Goal: Task Accomplishment & Management: Manage account settings

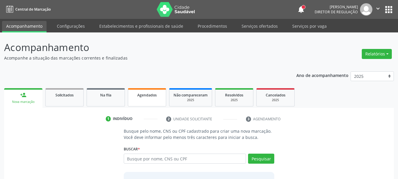
drag, startPoint x: 147, startPoint y: 96, endPoint x: 119, endPoint y: 109, distance: 31.0
click at [147, 96] on span "Agendados" at bounding box center [146, 94] width 19 height 5
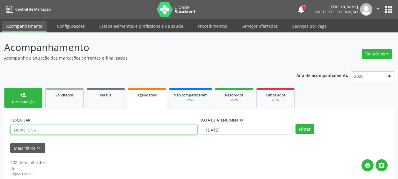
click at [41, 128] on input "text" at bounding box center [103, 130] width 187 height 10
type input "clarissa novaes"
drag, startPoint x: 44, startPoint y: 132, endPoint x: 0, endPoint y: 138, distance: 43.9
type input "709000884617511"
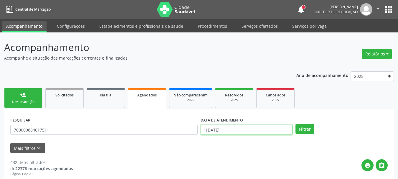
click at [228, 130] on input "1[DATE]" at bounding box center [246, 130] width 92 height 10
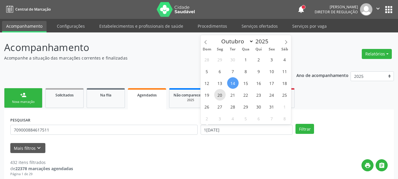
click at [219, 92] on span "20" at bounding box center [219, 94] width 11 height 11
type input "20[DATE]"
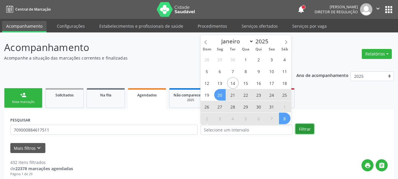
click at [311, 127] on button "Filtrar" at bounding box center [304, 129] width 19 height 10
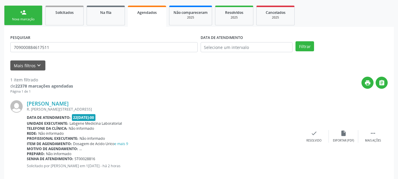
scroll to position [92, 0]
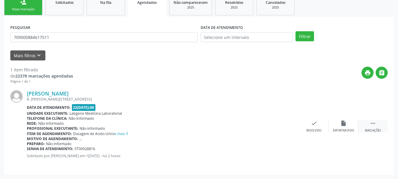
click at [372, 124] on icon "" at bounding box center [372, 123] width 6 height 6
click at [351, 128] on div "edit Editar" at bounding box center [343, 126] width 29 height 13
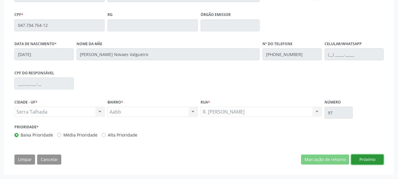
click at [365, 159] on button "Próximo" at bounding box center [367, 159] width 32 height 10
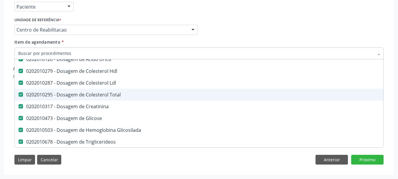
scroll to position [29, 0]
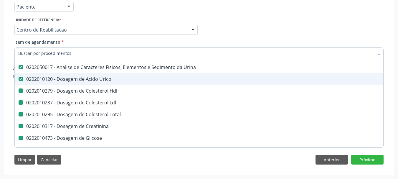
type input "b"
checkbox Hdl "false"
checkbox Ldl "false"
checkbox Total "false"
checkbox Creatinina "false"
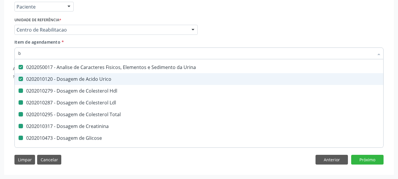
checkbox Glicose "false"
checkbox Glicosilada "false"
checkbox Triglicerideos "false"
checkbox Completo "false"
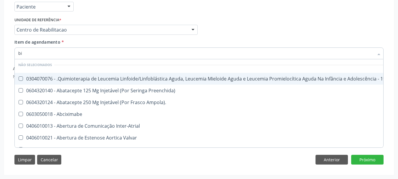
scroll to position [14, 0]
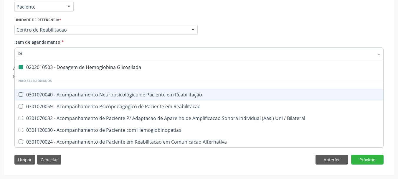
type input "bil"
checkbox Glicosilada "false"
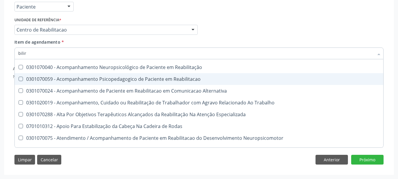
scroll to position [0, 0]
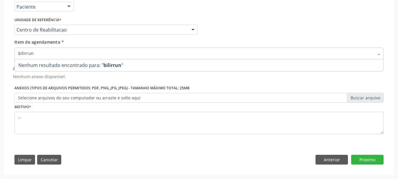
type input "bilirru"
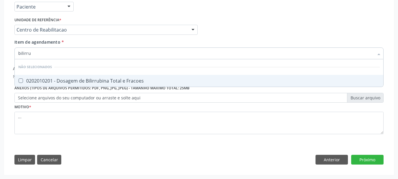
click at [100, 79] on div "0202010201 - Dosagem de Bilirrubina Total e Fracoes" at bounding box center [198, 80] width 361 height 5
checkbox Fracoes "true"
type input "bili"
checkbox Fracoes "false"
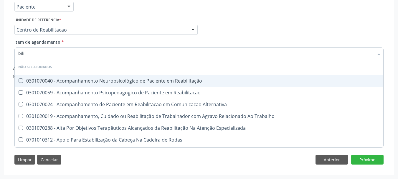
type input "bil"
checkbox Fracoes "false"
checkbox Completo\) "true"
type input "bi"
checkbox Reabilitação "true"
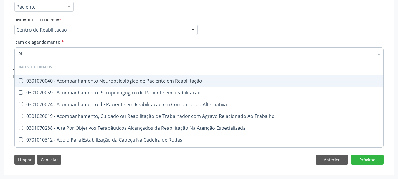
checkbox Completo\) "false"
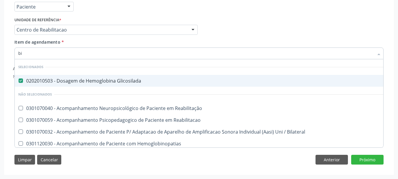
type input "b"
checkbox Reabilitação "true"
checkbox Reabilitacao "true"
checkbox Bilateral "true"
checkbox Hemoglobinopatias "true"
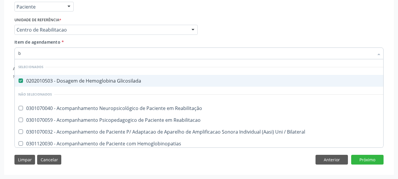
checkbox Alternativa "true"
checkbox Biotinidase "true"
checkbox Trabalho "true"
checkbox A\) "true"
checkbox Fracoes "false"
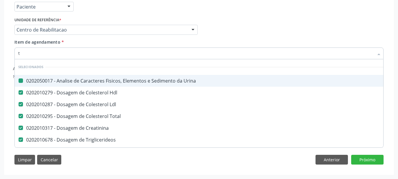
type input "tg"
checkbox Urina "false"
checkbox Hdl "false"
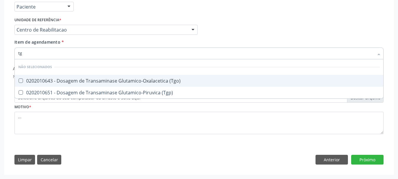
type input "tgo"
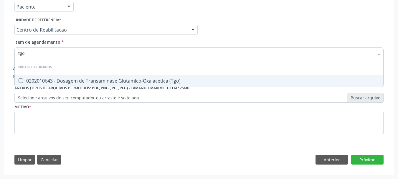
click at [100, 79] on div "0202010643 - Dosagem de Transaminase Glutamico-Oxalacetica (Tgo)" at bounding box center [198, 80] width 361 height 5
checkbox \(Tgo\) "true"
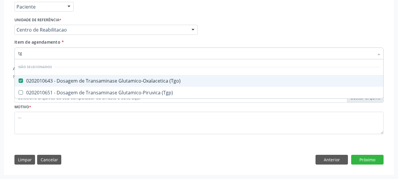
type input "tgp"
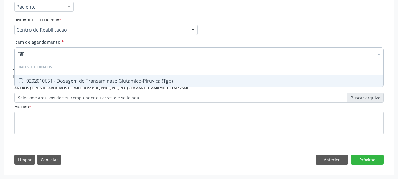
click at [100, 79] on div "0202010651 - Dosagem de Transaminase Glutamico-Piruvica (Tgp)" at bounding box center [198, 80] width 361 height 5
checkbox \(Tgp\) "true"
type input "t"
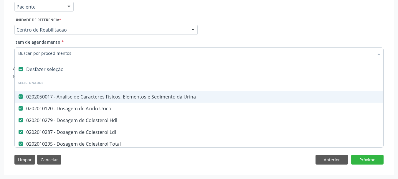
type input "t"
checkbox Triglicerideos "false"
checkbox Completo "false"
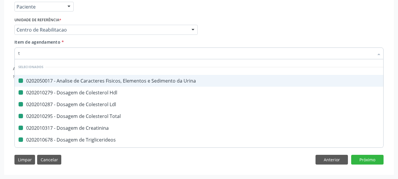
type input "ts"
checkbox Urina "false"
checkbox Hdl "false"
checkbox Ldl "false"
checkbox Total "false"
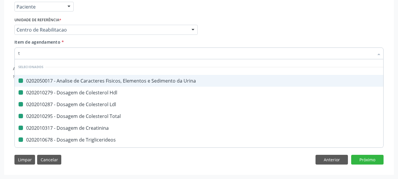
checkbox Creatinina "false"
checkbox Triglicerideos "false"
checkbox Completo "false"
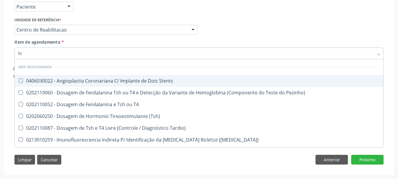
type input "tsh"
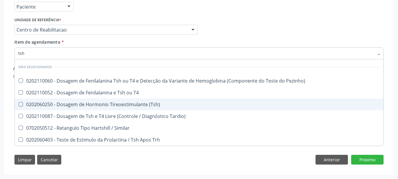
click at [97, 102] on div "0202060250 - Dosagem de Hormonio Tireoestimulante (Tsh)" at bounding box center [198, 104] width 361 height 5
checkbox \(Tsh\) "true"
type input "ts"
checkbox \(Tsh\) "false"
checkbox Tardio\) "true"
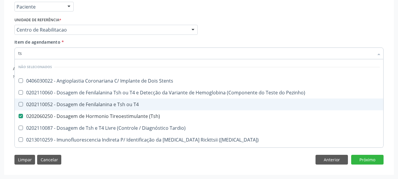
type input "t"
checkbox Stents "true"
checkbox Pezinho\) "true"
checkbox T4 "true"
checkbox Tardio\) "true"
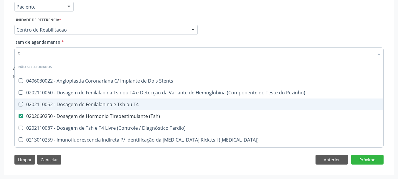
checkbox Maculosa\) "true"
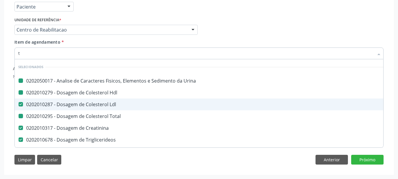
type input "t4"
checkbox Urina "false"
checkbox Hdl "false"
checkbox Ldl "false"
checkbox Total "false"
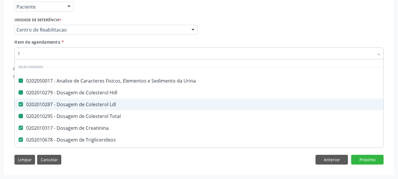
checkbox Creatinina "false"
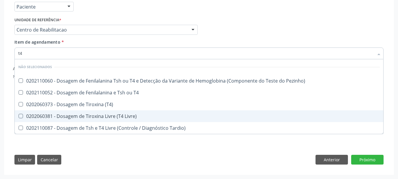
click at [112, 115] on div "0202060381 - Dosagem de Tiroxina Livre (T4 Livre)" at bounding box center [198, 116] width 361 height 5
checkbox Livre\) "true"
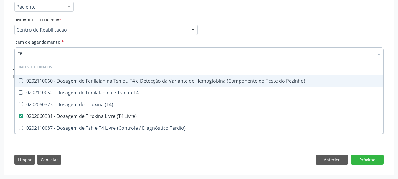
type input "tem"
checkbox Pezinho\) "false"
checkbox T4 "false"
checkbox \(T4\) "false"
checkbox Livre\) "false"
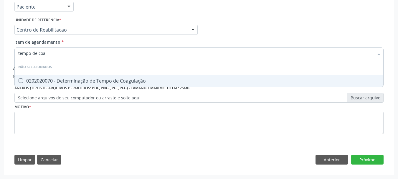
type input "tempo de coag"
click at [33, 79] on div "0202020070 - Determinação de Tempo de Coagulação" at bounding box center [198, 80] width 361 height 5
checkbox Coagulação "true"
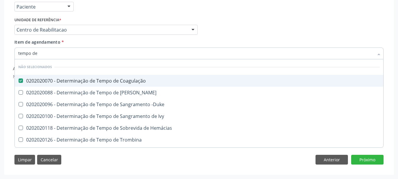
type input "tempo de s"
checkbox Coagulação "false"
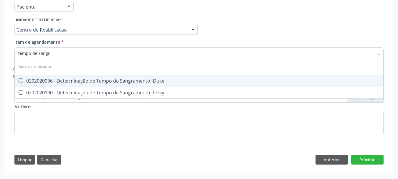
type input "tempo de sangra"
click at [35, 83] on div "0202020096 - Determinação de Tempo de Sangramento -Duke" at bounding box center [198, 80] width 361 height 5
checkbox -Duke "true"
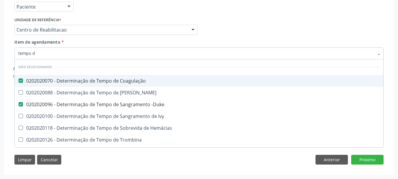
type input "tempo"
checkbox Coagulação "false"
checkbox -Duke "false"
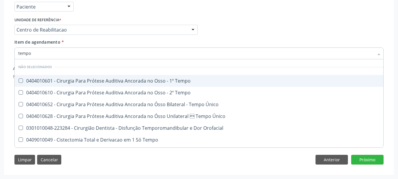
type input "temp"
checkbox Coagulação "false"
checkbox Euglobulina "true"
checkbox -Duke "false"
checkbox Ivy "true"
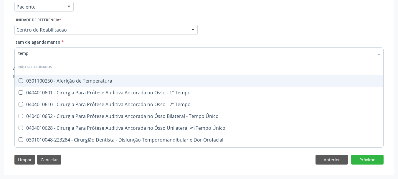
type input "tem"
checkbox Coagulação "false"
checkbox -Duke "false"
type input "te"
checkbox Temperatura "true"
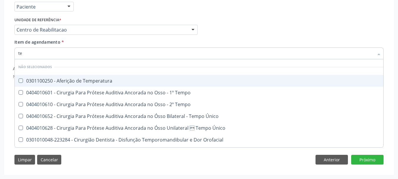
checkbox Tempo "true"
checkbox Único "true"
type input "t"
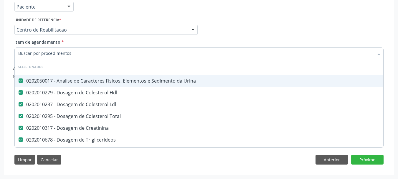
checkbox Triglicerideos "true"
checkbox Completo "true"
checkbox Manutenção "true"
checkbox Preenchida\) "true"
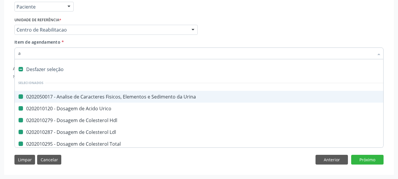
type input "ap"
checkbox Urina "false"
checkbox Urico "false"
checkbox Hdl "false"
checkbox Ldl "false"
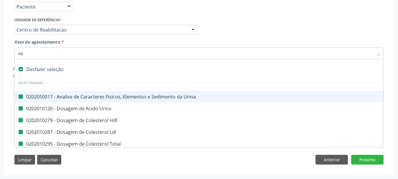
checkbox Creatinina "false"
checkbox Glicose "false"
checkbox Triglicerideos "false"
checkbox Completo "false"
checkbox Total "false"
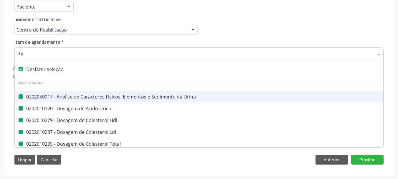
checkbox Glicosilada "false"
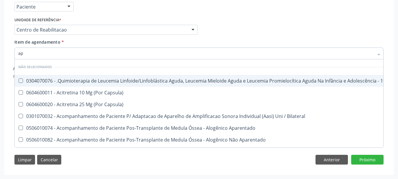
type input "a"
checkbox Manutenção "true"
checkbox Capsula\) "true"
checkbox Bilateral "true"
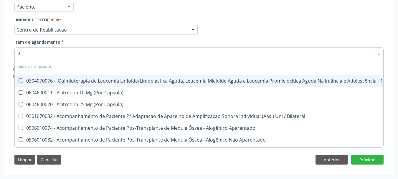
checkbox Aparentado "true"
checkbox Terapeutica\) "true"
checkbox Terapêuticas\)\ "true"
checkbox Psicossocial "true"
checkbox Aparentado "true"
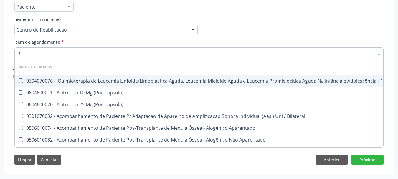
checkbox Nutricional "true"
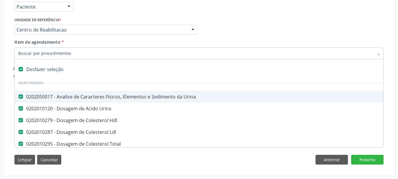
type input "t"
checkbox Triglicerideos "false"
checkbox Completo "false"
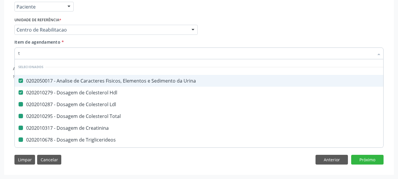
type input "ta"
checkbox Ldl "false"
checkbox Total "false"
checkbox Triglicerideos "false"
checkbox Completo "false"
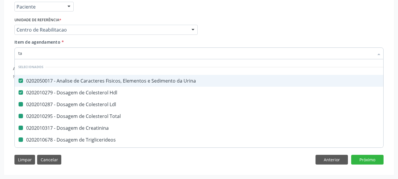
checkbox Cardiovascular "true"
checkbox Socioeducativas "true"
checkbox Especializada "true"
checkbox Creatinina "false"
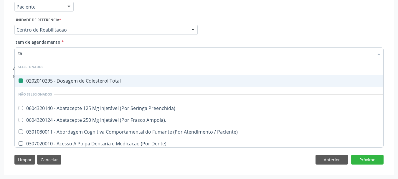
type input "tap"
checkbox Total "false"
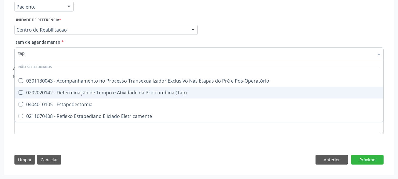
click at [151, 92] on div "0202020142 - Determinação de Tempo e Atividade da Protrombina (Tap)" at bounding box center [198, 92] width 361 height 5
checkbox \(Tap\) "true"
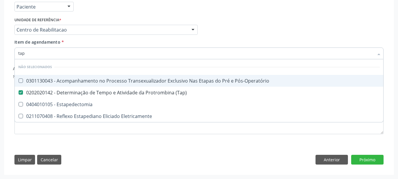
scroll to position [107, 0]
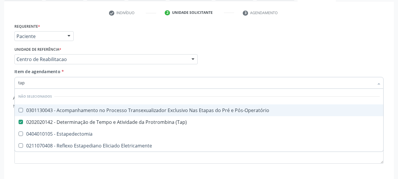
type input "ta"
checkbox Pós-Operatório "true"
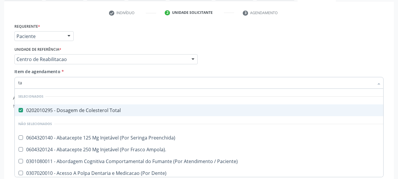
type input "t"
checkbox Preenchida\) "true"
checkbox Ampola\)\ "true"
checkbox Paciente\) "true"
checkbox Dente\) "true"
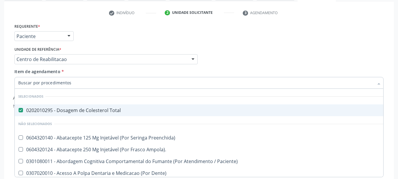
checkbox Comprimido\) "true"
checkbox Reabilitação "true"
checkbox Reabilitacao "true"
checkbox \(Tap\) "false"
checkbox Fracoes "false"
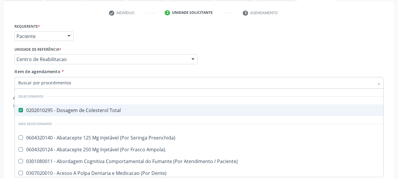
checkbox \(Tgo\) "false"
checkbox \(Tgp\) "false"
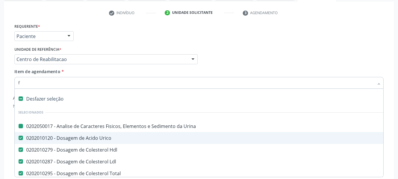
type input "fo"
checkbox Urina "false"
checkbox Hdl "false"
checkbox Ldl "false"
checkbox Total "false"
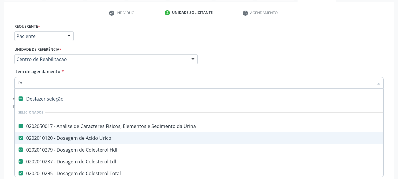
checkbox Creatinina "false"
checkbox Glicose "false"
checkbox Triglicerideos "false"
checkbox Completo "false"
checkbox Glicosilada "false"
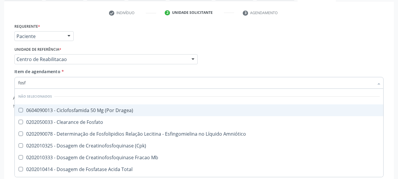
type input "fosfo"
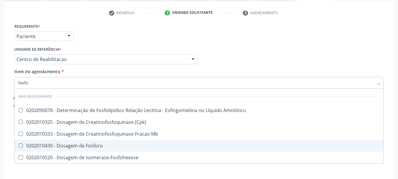
click at [90, 143] on span "0202010430 - Dosagem de Fosforo" at bounding box center [199, 146] width 368 height 12
checkbox Fosforo "true"
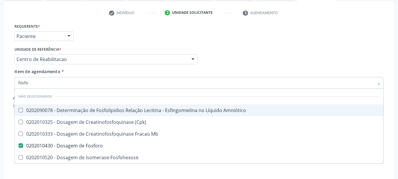
type input "fosf"
checkbox Fosforo "false"
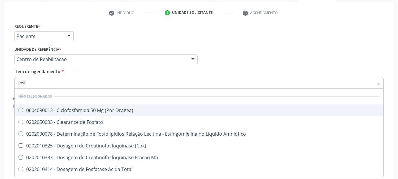
type input "fos"
checkbox Fosforo "false"
checkbox Desidrogenase "true"
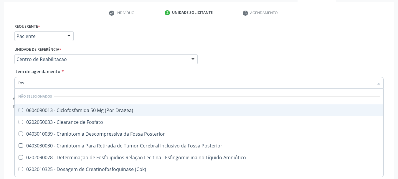
type input "fo"
checkbox Fosforo "false"
type input "f"
checkbox Dragea\) "true"
checkbox Posterior "true"
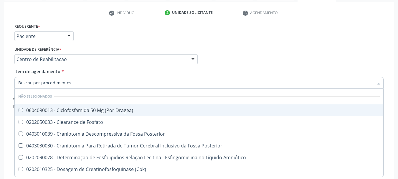
checkbox Posterior "true"
checkbox Amniótico "true"
checkbox \(Cpk\) "true"
checkbox Mb "true"
checkbox Total "true"
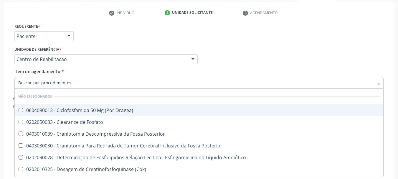
checkbox Alcalina "true"
checkbox Esperma "true"
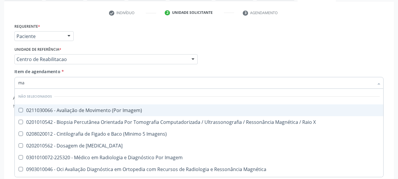
type input "mag"
checkbox Imagem\) "false"
checkbox Imagens\) "false"
checkbox Magnesio "false"
checkbox Imagem "false"
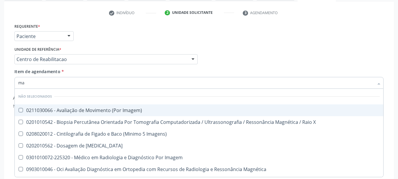
checkbox Magnética "false"
checkbox \(Pré-Operatória\) "false"
checkbox Operatória\) "false"
checkbox Avançado "false"
checkbox Duodeno "false"
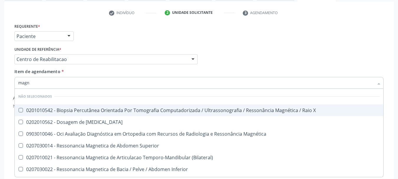
type input "magne"
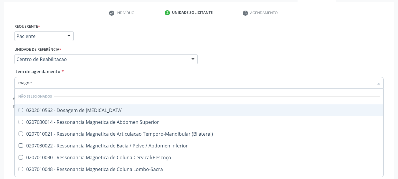
click at [82, 113] on span "0202010562 - Dosagem de Magnesio" at bounding box center [199, 110] width 368 height 12
checkbox Magnesio "true"
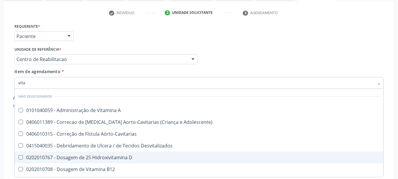
click at [124, 158] on div "0202010767 - Dosagem de 25 Hidroxivitamina D" at bounding box center [198, 157] width 361 height 5
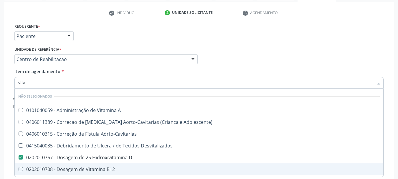
click at [121, 165] on span "0202010708 - Dosagem de Vitamina B12" at bounding box center [199, 169] width 368 height 12
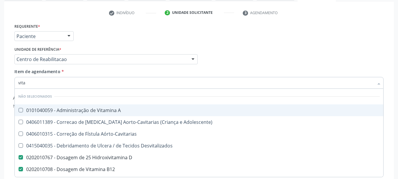
click at [51, 81] on input "vita" at bounding box center [195, 83] width 355 height 12
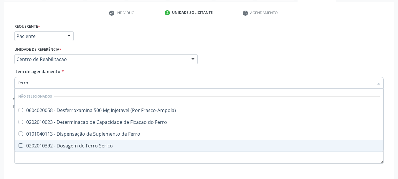
click at [89, 147] on div "0202010392 - Dosagem de Ferro Serico" at bounding box center [198, 145] width 361 height 5
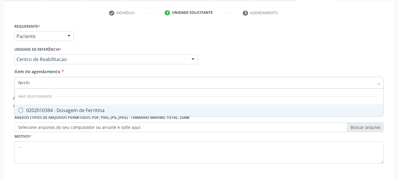
click at [61, 108] on div "0202010384 - Dosagem de Ferritina" at bounding box center [198, 110] width 361 height 5
click at [61, 108] on div "0202010600 - Dosagem de Potassio" at bounding box center [198, 110] width 361 height 5
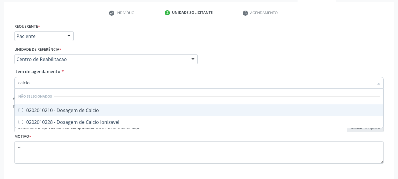
click at [61, 108] on div "0202010210 - Dosagem de Calcio" at bounding box center [198, 110] width 361 height 5
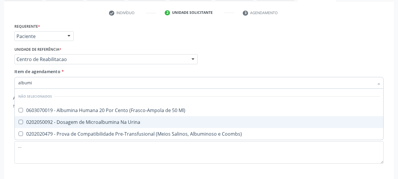
click at [251, 44] on div "Requerente * Paciente Profissional de Saúde Paciente Nenhum resultado encontrad…" at bounding box center [199, 33] width 372 height 23
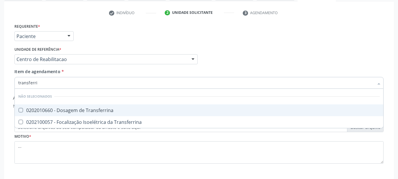
click at [104, 112] on div "0202010660 - Dosagem de Transferrina" at bounding box center [198, 110] width 361 height 5
click at [283, 27] on div "Requerente * Paciente Profissional de Saúde Paciente Nenhum resultado encontrad…" at bounding box center [199, 33] width 372 height 23
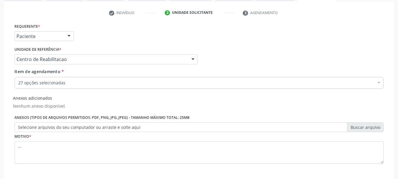
scroll to position [107, 0]
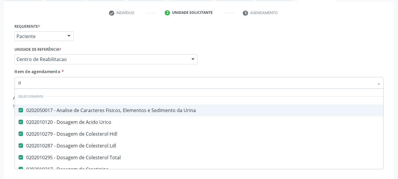
type input "do"
checkbox Potassio "false"
checkbox Calcio "false"
checkbox Transferrina "false"
type input "dosagem de t"
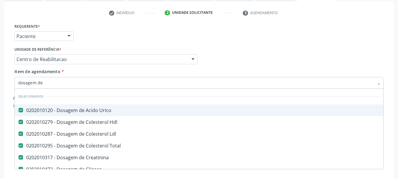
checkbox Glicosilada "false"
checkbox Triglicerideos "false"
checkbox Fracoes "false"
checkbox \(Tgo\) "false"
checkbox \(Tgp\) "false"
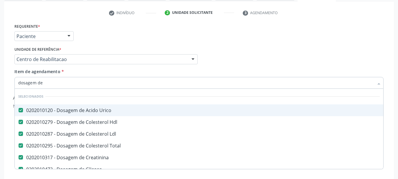
checkbox \(Tsh\) "false"
checkbox Livre\) "false"
checkbox Fosforo "false"
checkbox Magnesio "false"
checkbox D "false"
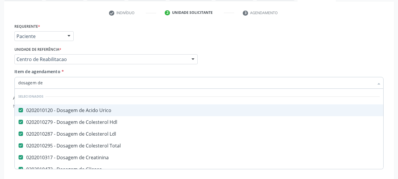
checkbox B12 "false"
checkbox Serico "false"
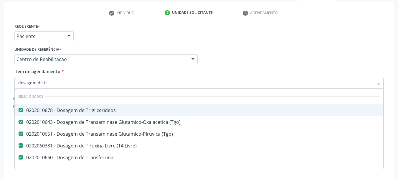
type input "dosagem de tra"
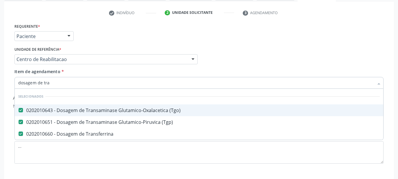
click at [213, 44] on div "Requerente * Paciente Profissional de Saúde Paciente Nenhum resultado encontrad…" at bounding box center [199, 33] width 372 height 23
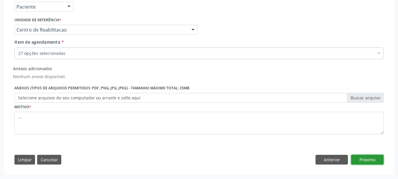
click at [370, 157] on button "Próximo" at bounding box center [367, 160] width 32 height 10
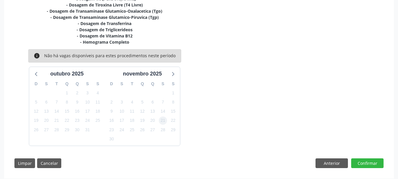
scroll to position [263, 0]
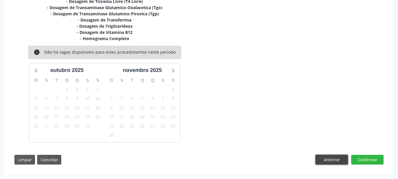
click at [334, 157] on button "Anterior" at bounding box center [331, 160] width 32 height 10
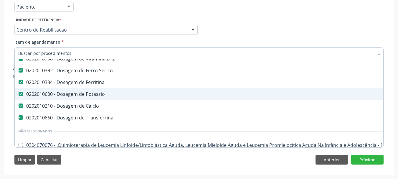
scroll to position [294, 0]
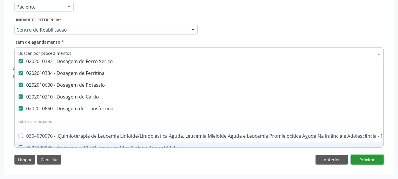
click at [373, 158] on button "Próximo" at bounding box center [367, 160] width 32 height 10
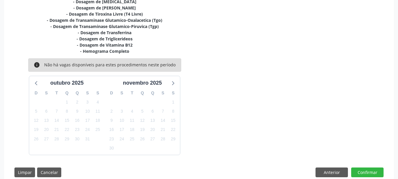
scroll to position [257, 0]
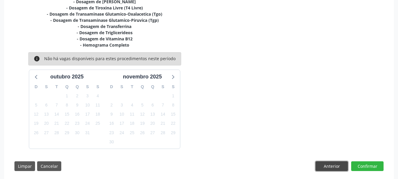
click at [337, 163] on button "Anterior" at bounding box center [331, 166] width 32 height 10
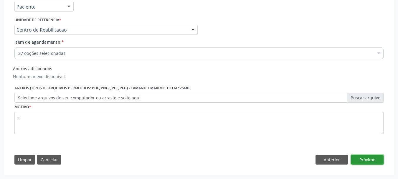
click at [363, 160] on button "Próximo" at bounding box center [367, 160] width 32 height 10
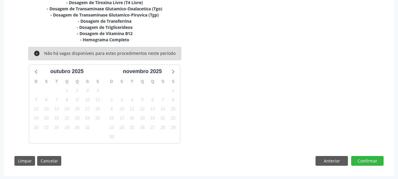
scroll to position [263, 0]
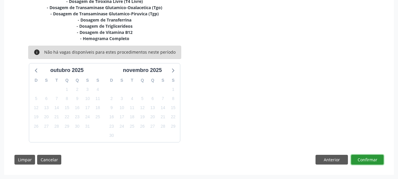
click at [366, 162] on button "Confirmar" at bounding box center [367, 160] width 32 height 10
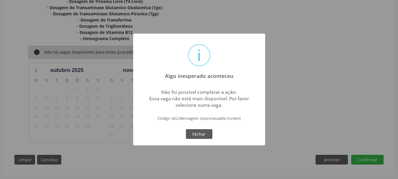
click at [212, 136] on button "Fechar" at bounding box center [199, 134] width 26 height 10
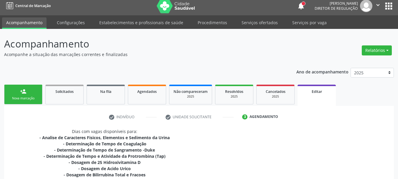
scroll to position [0, 0]
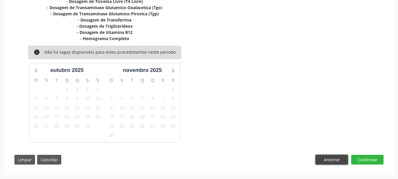
click at [329, 162] on button "Anterior" at bounding box center [331, 160] width 32 height 10
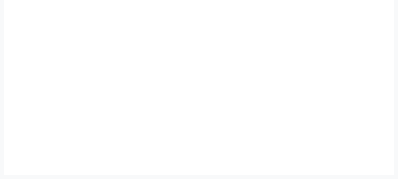
scroll to position [137, 0]
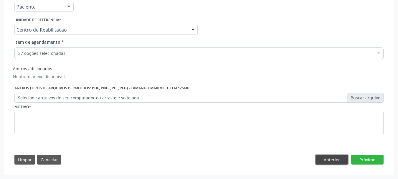
click at [323, 161] on button "Anterior" at bounding box center [331, 160] width 32 height 10
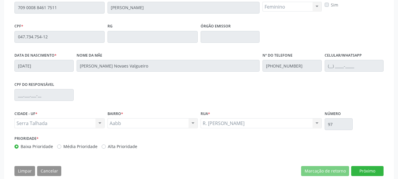
scroll to position [137, 0]
click at [0, 6] on div "Acompanhamento Acompanhe a situação das marcações correntes e finalizadas Relat…" at bounding box center [199, 43] width 398 height 295
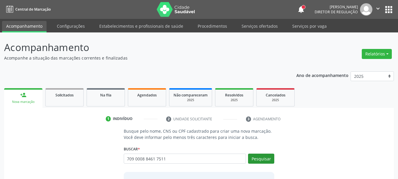
type input "709 0008 8461 7511"
click at [269, 157] on button "Pesquisar" at bounding box center [261, 158] width 26 height 10
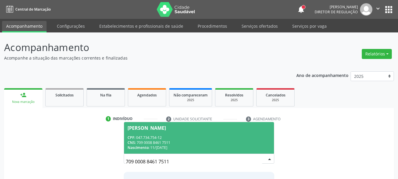
click at [193, 145] on div "Nascimento: 11/09/1984" at bounding box center [198, 147] width 143 height 5
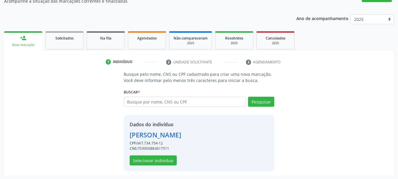
scroll to position [57, 0]
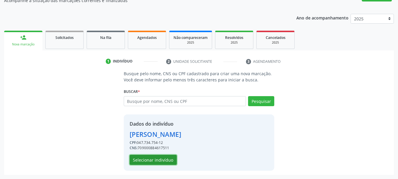
click at [142, 162] on button "Selecionar indivíduo" at bounding box center [153, 160] width 47 height 10
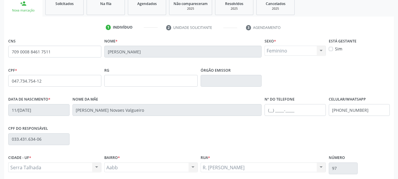
scroll to position [140, 0]
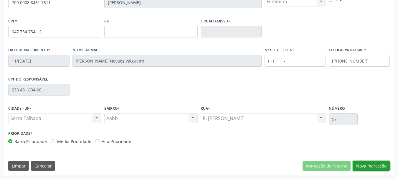
click at [371, 170] on button "Nova marcação" at bounding box center [370, 166] width 37 height 10
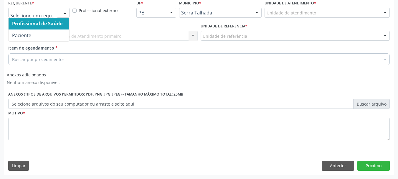
click at [63, 12] on div at bounding box center [64, 13] width 9 height 10
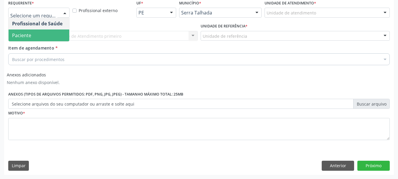
drag, startPoint x: 43, startPoint y: 36, endPoint x: 40, endPoint y: 51, distance: 15.6
click at [43, 36] on span "Paciente" at bounding box center [39, 35] width 61 height 12
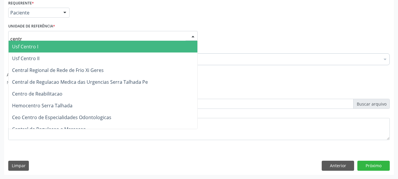
type input "centro"
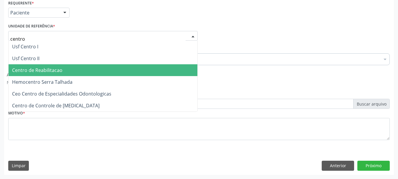
click at [37, 69] on span "Centro de Reabilitacao" at bounding box center [37, 70] width 50 height 6
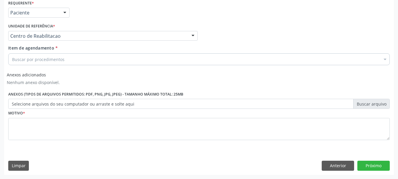
click at [31, 63] on div "Buscar por procedimentos" at bounding box center [198, 59] width 381 height 12
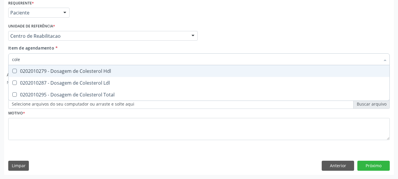
type input "coles"
click at [62, 65] on span "0202010279 - Dosagem de Colesterol Hdl" at bounding box center [199, 71] width 381 height 12
checkbox Hdl "true"
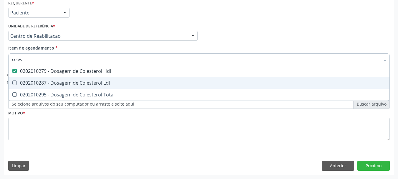
click at [50, 83] on div "0202010287 - Dosagem de Colesterol Ldl" at bounding box center [199, 82] width 374 height 5
checkbox Ldl "true"
click at [44, 90] on span "0202010295 - Dosagem de Colesterol Total" at bounding box center [199, 95] width 381 height 12
checkbox Total "true"
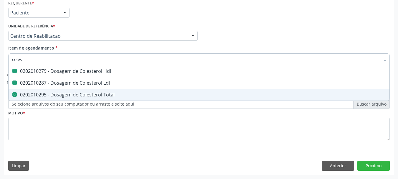
type input "cole"
checkbox Hdl "false"
checkbox Ldl "false"
checkbox Total "false"
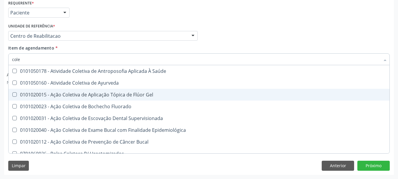
type input "col"
checkbox Hdl "false"
checkbox Ldl "false"
checkbox Total "false"
type input "c"
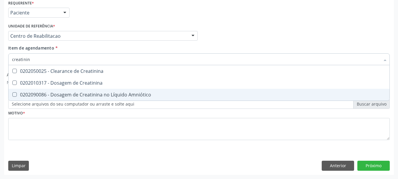
type input "creatinina"
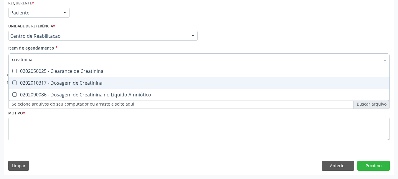
drag, startPoint x: 62, startPoint y: 75, endPoint x: 60, endPoint y: 80, distance: 5.5
click at [61, 80] on ul "Desfazer seleção 0202050025 - Clearance de Creatinina 0202010317 - Dosagem de C…" at bounding box center [199, 82] width 381 height 35
click at [60, 80] on div "0202010317 - Dosagem de Creatinina" at bounding box center [199, 82] width 374 height 5
checkbox Creatinina "true"
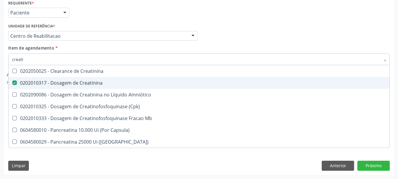
type input "creat"
checkbox Creatinina "false"
checkbox \(Cpk\) "true"
type input "crea"
checkbox \(Cpk\) "false"
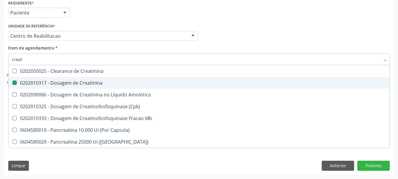
checkbox Capsula\) "true"
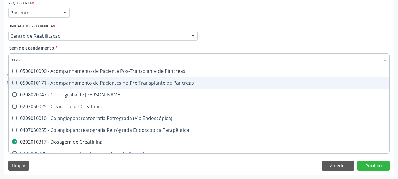
type input "cre"
checkbox Creatinina "false"
checkbox Oncologia "true"
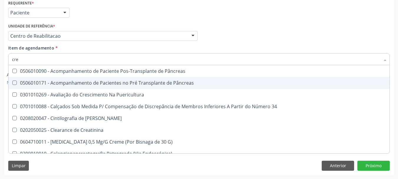
type input "cr"
checkbox Creatinina "false"
type input "c"
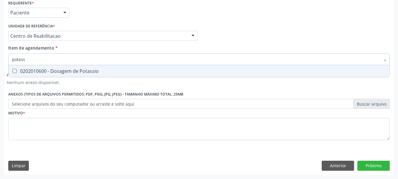
type input "potassi"
click at [62, 72] on div "0202010600 - Dosagem de Potassio" at bounding box center [199, 71] width 374 height 5
checkbox Potassio "true"
type input "pot"
checkbox Potassio "false"
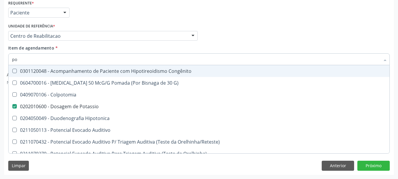
type input "p"
checkbox Potassio "false"
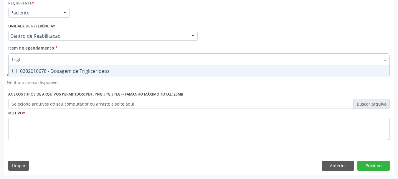
type input "trigli"
click at [62, 72] on div "0202010678 - Dosagem de Triglicerideos" at bounding box center [199, 71] width 374 height 5
checkbox Triglicerideos "true"
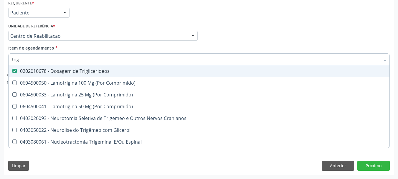
type input "tri"
checkbox Triglicerideos "false"
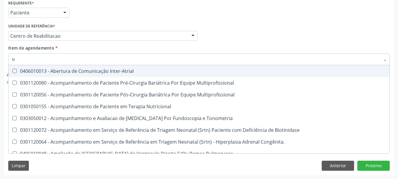
type input "t"
checkbox Triglicerideos "false"
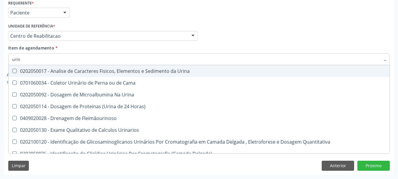
type input "urina"
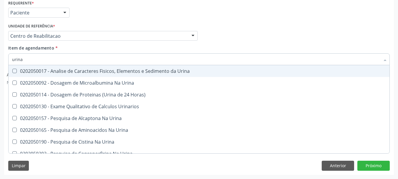
click at [62, 72] on div "0202050017 - Analise de Caracteres Fisicos, Elementos e Sedimento da Urina" at bounding box center [199, 71] width 374 height 5
checkbox Urina "true"
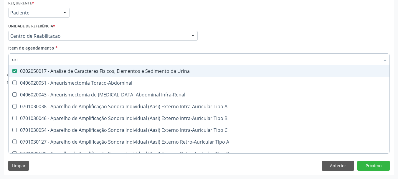
type input "ur"
checkbox Urina "false"
checkbox Cônica "true"
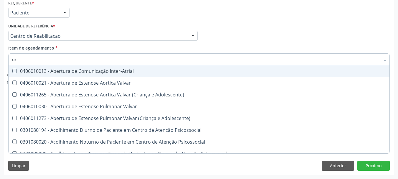
type input "u"
checkbox Urina "false"
checkbox Uretroscopia "false"
checkbox Hipurico "true"
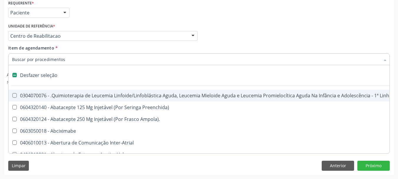
type input "g"
checkbox Urina "false"
checkbox Doses\) "true"
checkbox Inalante\) "true"
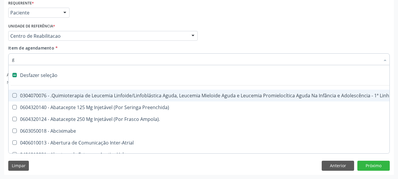
checkbox Bursectomia "true"
checkbox Diatermia "true"
checkbox Inteiro "true"
type input "gl"
checkbox Bloco "true"
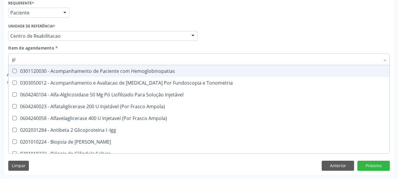
type input "gli"
checkbox Glomerular "true"
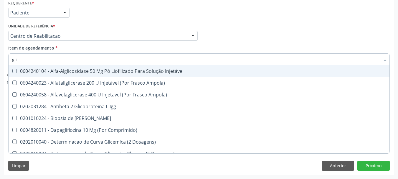
type input "glic"
checkbox Derrames "true"
checkbox Triglicerideos "false"
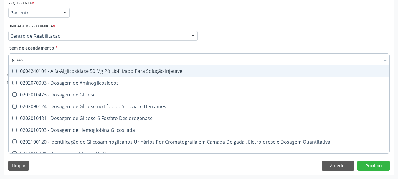
type input "glicose"
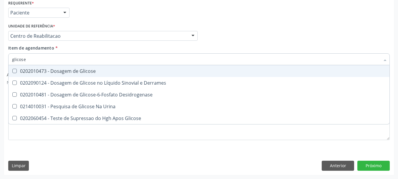
click at [62, 72] on div "0202010473 - Dosagem de Glicose" at bounding box center [199, 71] width 374 height 5
checkbox Glicose "true"
type input "glicos"
checkbox Glicose "false"
checkbox Desidrogenase "true"
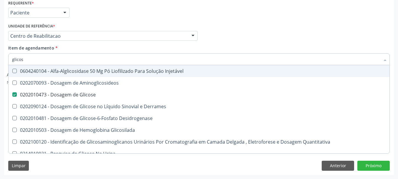
type input "glico"
checkbox Glicose "false"
checkbox Glicosilada "true"
type input "glic"
checkbox Glicosilada "false"
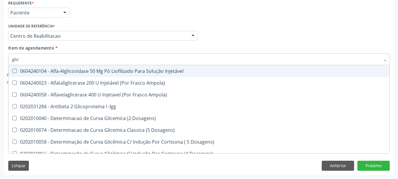
type input "gli"
checkbox Glicose "false"
checkbox Glicosilada "true"
checkbox Triglicerideos "false"
checkbox Delgada\) "true"
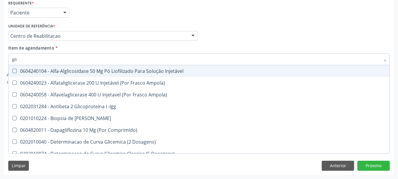
type input "gl"
checkbox Glicose "false"
checkbox Triglicerideos "false"
type input "g"
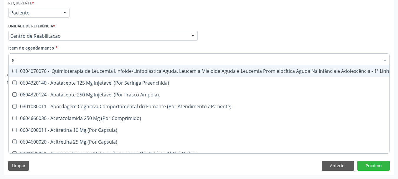
type input "gl"
checkbox Oftalmológica "true"
checkbox Pé "true"
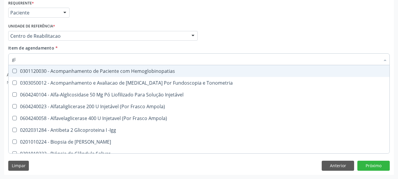
type input "gli"
checkbox \(Confirmatorio\) "true"
checkbox Glomerular "true"
type input "glic"
checkbox Campimetria\) "true"
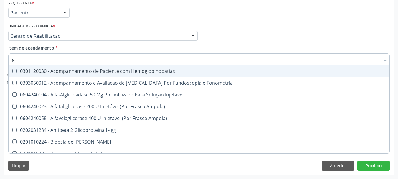
checkbox \(Confirmatorio\) "false"
checkbox Tardio\) "true"
checkbox Glomerular "false"
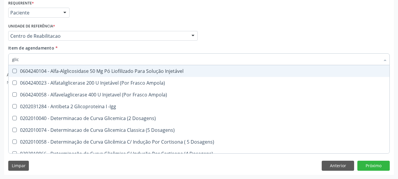
type input "glico"
checkbox Dosagens\) "true"
checkbox Glicose "false"
type input "glicos"
checkbox Ampola\) "true"
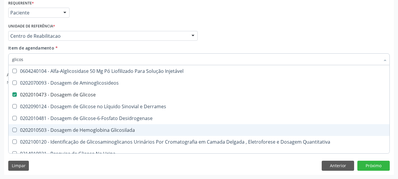
click at [89, 128] on div "0202010503 - Dosagem de Hemoglobina Glicosilada" at bounding box center [199, 129] width 374 height 5
checkbox Glicosilada "true"
type input "glico"
checkbox Glicose "false"
checkbox Glicose "true"
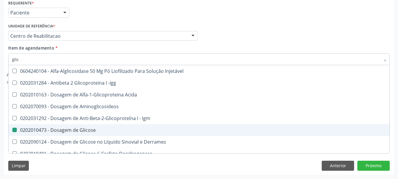
type input "gli"
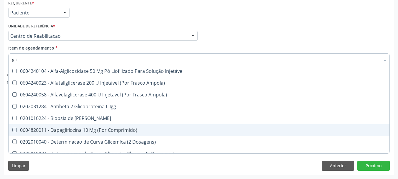
checkbox Comprimido\) "false"
checkbox Dosagens\) "false"
checkbox Aminoglicosideos "false"
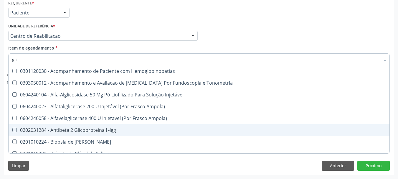
type input "gl"
checkbox \(Confirmatorio\) "false"
checkbox Dosagens\) "false"
checkbox Glomerular "false"
type input "g"
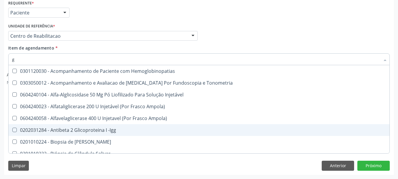
checkbox Glicose "false"
checkbox Glicosilada "false"
checkbox Triglicerideos "false"
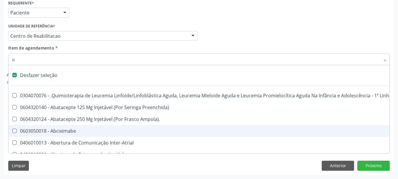
type input "ur"
checkbox Capsula\) "true"
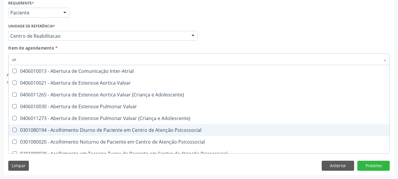
type input "ure"
checkbox Urina "false"
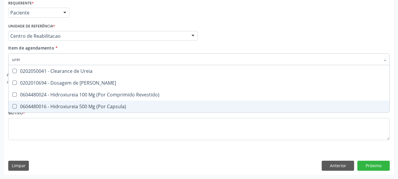
type input "ureia"
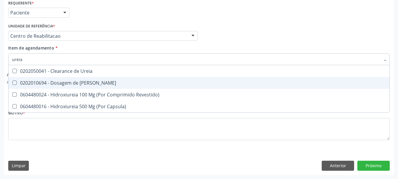
click at [89, 78] on span "0202010694 - Dosagem de Ureia" at bounding box center [199, 83] width 381 height 12
checkbox Ureia "true"
type input "ure"
checkbox Ureia "false"
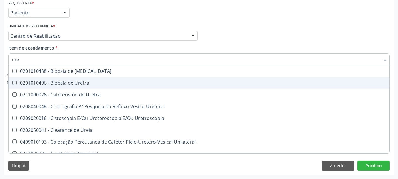
type input "ur"
checkbox Ureia "false"
checkbox Peri-Uretral "true"
type input "u"
checkbox Peri-Uretral "false"
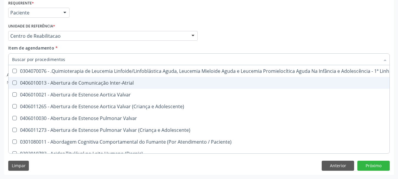
checkbox Urina "false"
checkbox Articulacoes "true"
checkbox Ureia "false"
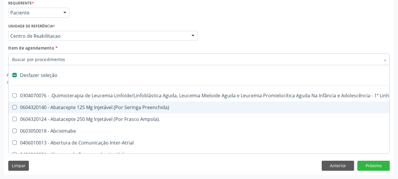
type input "a"
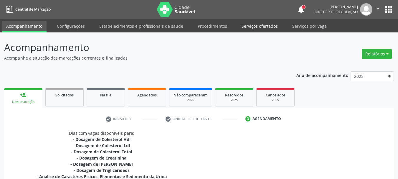
click at [254, 25] on link "Serviços ofertados" at bounding box center [259, 26] width 44 height 10
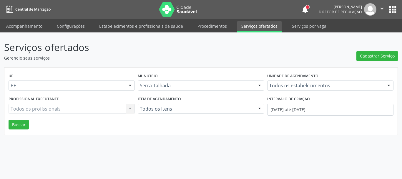
click at [289, 81] on div "Todos os estabelecimentos" at bounding box center [330, 85] width 126 height 10
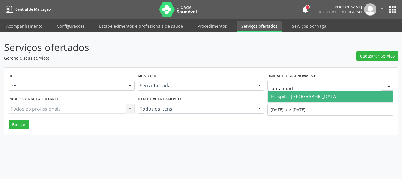
type input "santa marta"
click at [300, 97] on span "Hospital [GEOGRAPHIC_DATA]" at bounding box center [304, 96] width 67 height 6
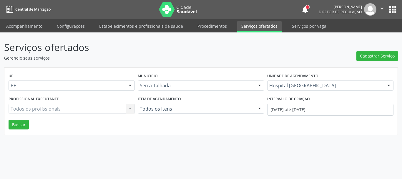
click at [292, 103] on label "Intervalo de criação" at bounding box center [288, 98] width 43 height 9
click at [294, 106] on input "01/10/2025 até 14/10/2025" at bounding box center [330, 110] width 126 height 12
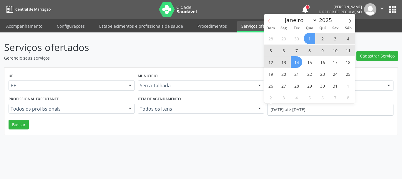
drag, startPoint x: 273, startPoint y: 20, endPoint x: 272, endPoint y: 26, distance: 6.3
click at [273, 20] on span at bounding box center [269, 19] width 10 height 10
select select "8"
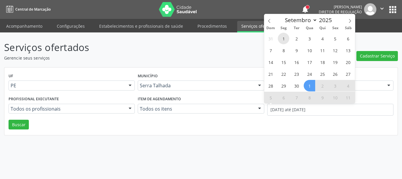
click at [280, 41] on span "1" at bounding box center [283, 38] width 11 height 11
type input "01/09/2025"
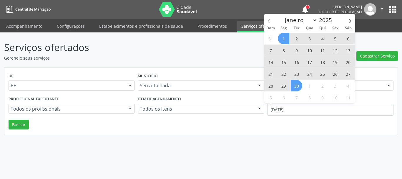
click at [300, 87] on span "30" at bounding box center [296, 85] width 11 height 11
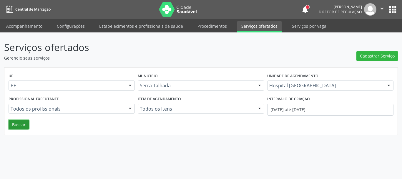
click at [18, 127] on button "Buscar" at bounding box center [19, 125] width 20 height 10
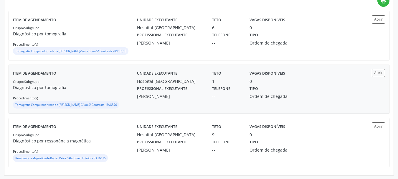
scroll to position [150, 0]
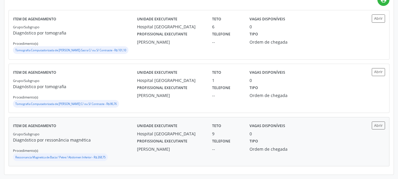
click at [386, 124] on div "Item de agendamento Grupo/Subgrupo Diagnóstico por ressonância magnética Proced…" at bounding box center [199, 141] width 380 height 49
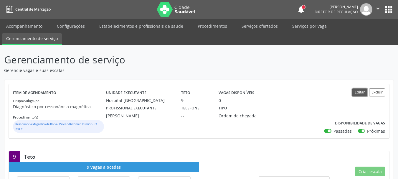
click at [358, 92] on button "Editar" at bounding box center [359, 92] width 15 height 8
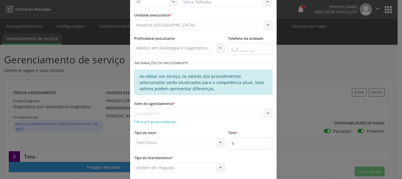
scroll to position [59, 0]
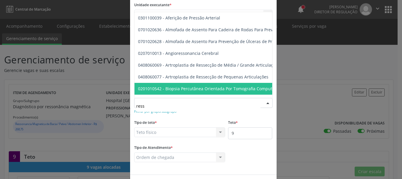
type input "resso"
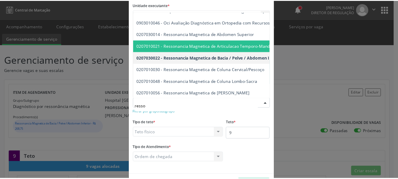
scroll to position [29, 0]
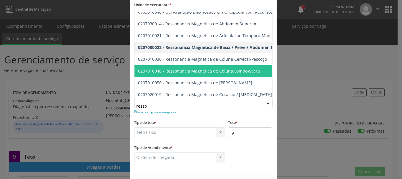
click at [242, 68] on span "0207010048 - Ressonancia Magnetica de Coluna Lombo-Sacra" at bounding box center [199, 71] width 122 height 6
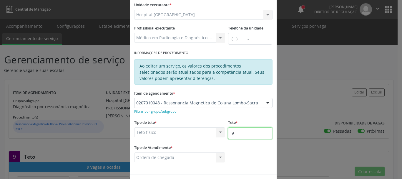
click at [249, 137] on input "9" at bounding box center [250, 133] width 44 height 12
type input "10"
click at [317, 135] on div "Editar Serviço × Informações de Local UF * PE PE Nenhum resultado encontrado pa…" at bounding box center [201, 89] width 402 height 179
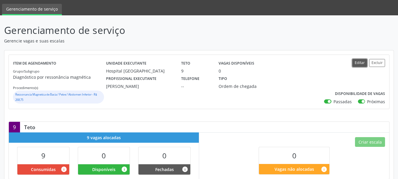
click at [363, 61] on button "Editar" at bounding box center [359, 63] width 15 height 8
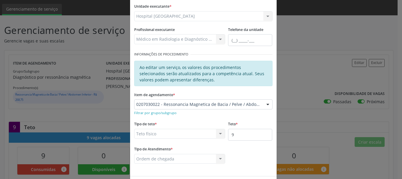
scroll to position [59, 0]
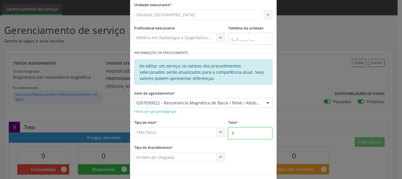
click at [247, 132] on input "9" at bounding box center [250, 133] width 44 height 12
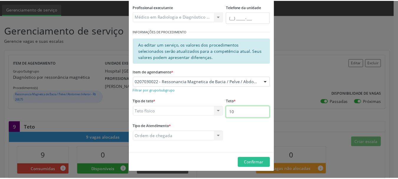
scroll to position [80, 0]
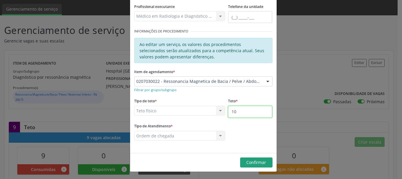
type input "10"
click at [255, 161] on span "Confirmar" at bounding box center [256, 162] width 20 height 6
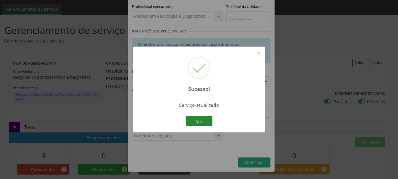
click at [201, 125] on button "OK" at bounding box center [199, 121] width 26 height 10
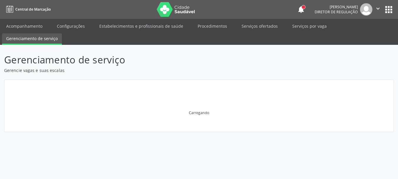
scroll to position [0, 0]
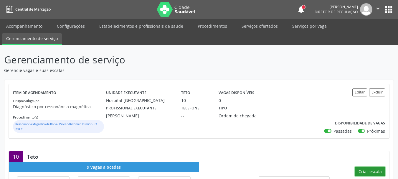
click at [369, 171] on button "Criar escala" at bounding box center [370, 171] width 30 height 10
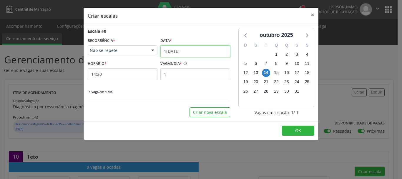
click at [164, 59] on body "Central de Marcação notifications [PERSON_NAME] Diretor de regulação  Configur…" at bounding box center [201, 89] width 402 height 179
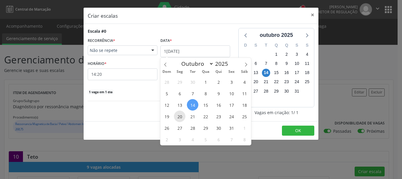
click at [178, 113] on span "20" at bounding box center [179, 115] width 11 height 11
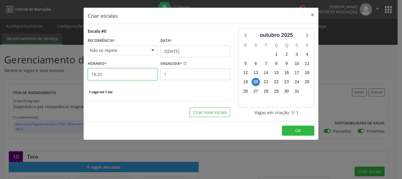
click at [114, 74] on input "14:20" at bounding box center [123, 74] width 70 height 12
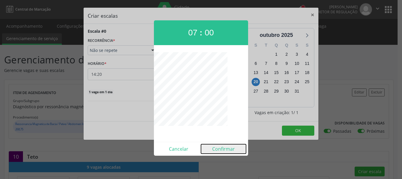
click at [223, 147] on button "Confirmar" at bounding box center [223, 148] width 45 height 9
type input "07:00"
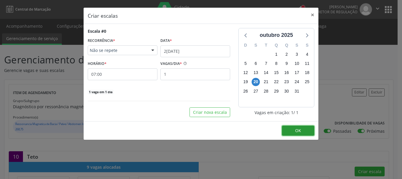
click at [295, 132] on button "OK" at bounding box center [298, 130] width 32 height 10
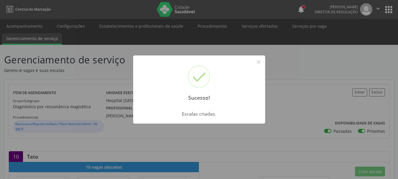
click at [253, 66] on div "Sucesso! ×" at bounding box center [199, 80] width 132 height 51
click at [255, 61] on button "×" at bounding box center [258, 62] width 10 height 10
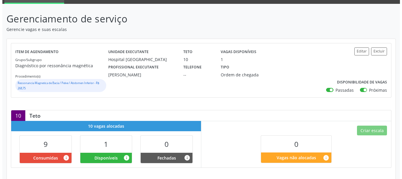
scroll to position [59, 0]
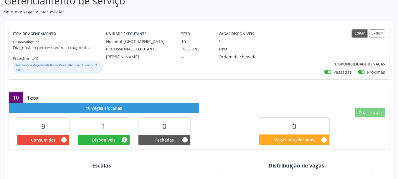
click at [359, 34] on button "Editar" at bounding box center [359, 33] width 15 height 8
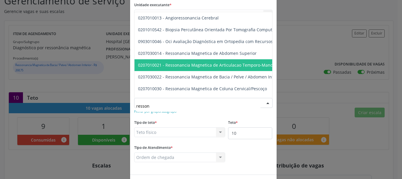
type input "ressona"
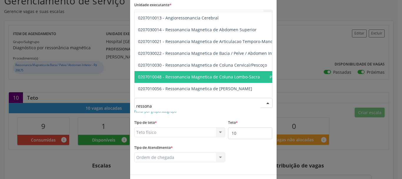
click at [246, 73] on span "0207010048 - Ressonancia Magnetica de Coluna Lombo-Sacra" at bounding box center [222, 77] width 174 height 12
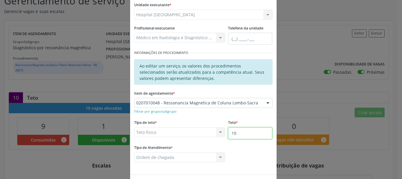
click at [237, 133] on input "10" at bounding box center [250, 133] width 44 height 12
type input "11"
drag, startPoint x: 349, startPoint y: 137, endPoint x: 344, endPoint y: 138, distance: 6.1
click at [349, 137] on div "Editar Serviço × Informações de Local UF * PE PE Nenhum resultado encontrado pa…" at bounding box center [201, 89] width 402 height 179
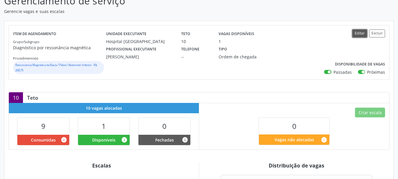
click at [365, 29] on button "Editar" at bounding box center [359, 33] width 15 height 8
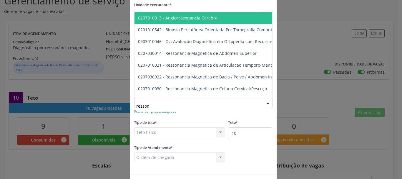
type input "ressona"
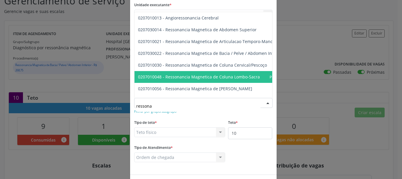
click at [236, 77] on span "0207010048 - Ressonancia Magnetica de Coluna Lombo-Sacra" at bounding box center [199, 77] width 122 height 6
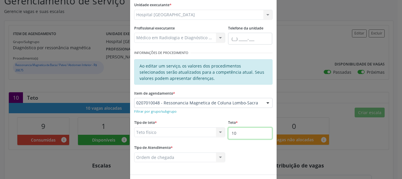
click at [242, 136] on input "10" at bounding box center [250, 133] width 44 height 12
type input "11"
click at [203, 125] on div "Tipo de teto * Teto físico Teto financeiro Teto físico Nenhum resultado encontr…" at bounding box center [179, 127] width 91 height 19
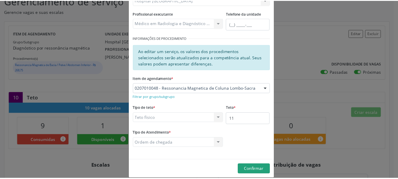
scroll to position [80, 0]
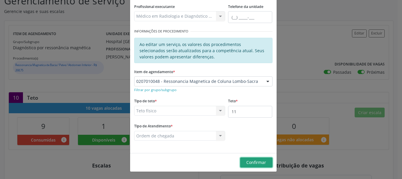
click at [252, 162] on span "Confirmar" at bounding box center [256, 162] width 20 height 6
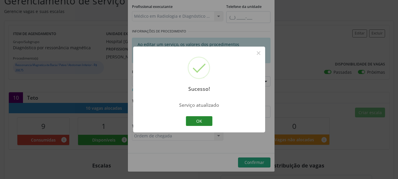
click at [196, 123] on button "OK" at bounding box center [199, 121] width 26 height 10
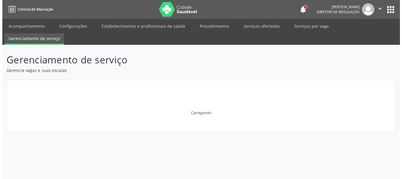
scroll to position [0, 0]
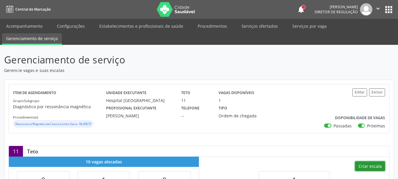
click at [362, 165] on button "Criar escala" at bounding box center [370, 166] width 30 height 10
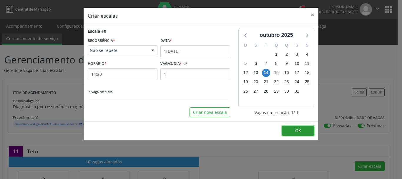
click at [302, 130] on button "OK" at bounding box center [298, 130] width 32 height 10
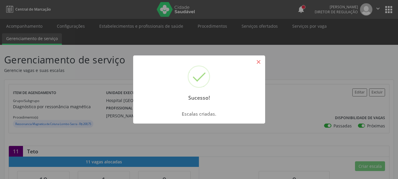
click at [259, 62] on button "×" at bounding box center [258, 62] width 10 height 10
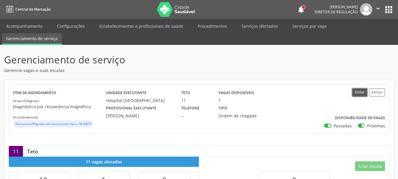
click at [358, 92] on button "Editar" at bounding box center [359, 92] width 15 height 8
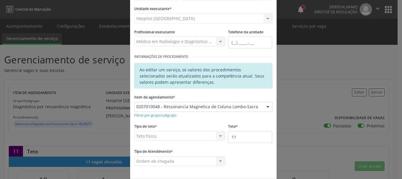
scroll to position [59, 0]
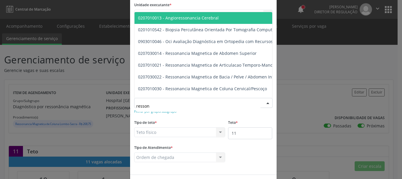
type input "ressona"
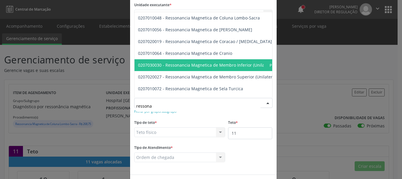
click at [250, 64] on span "0207030030 - Ressonancia Magnetica de Membro Inferior (Unilateral)" at bounding box center [206, 65] width 137 height 6
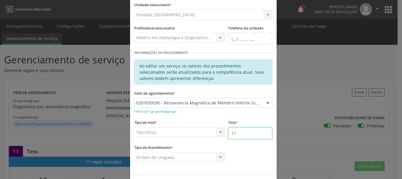
click at [246, 135] on input "11" at bounding box center [250, 133] width 44 height 12
type input "13"
click at [213, 146] on div "Tipo de Atendimento * Ordem de chegada Ordem de chegada Horário agendado Nenhum…" at bounding box center [179, 152] width 91 height 19
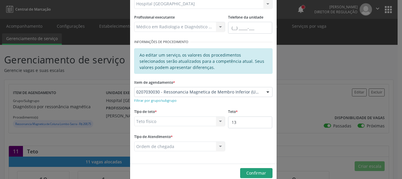
scroll to position [80, 0]
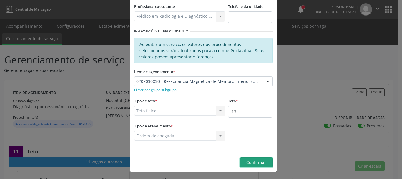
click at [259, 164] on span "Confirmar" at bounding box center [256, 162] width 20 height 6
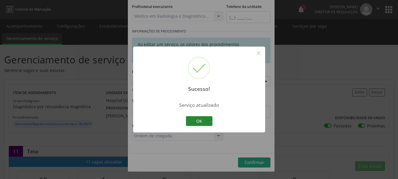
click at [196, 120] on button "OK" at bounding box center [199, 121] width 26 height 10
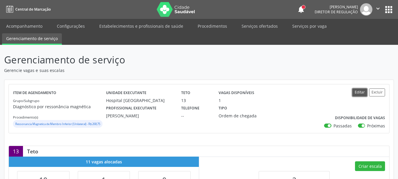
click at [359, 92] on button "Editar" at bounding box center [359, 92] width 15 height 8
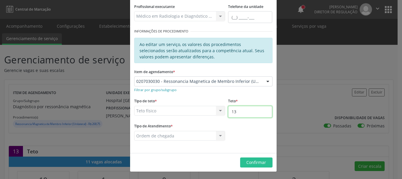
click at [245, 112] on input "13" at bounding box center [250, 112] width 44 height 12
type input "14"
click at [263, 160] on span "Confirmar" at bounding box center [256, 162] width 20 height 6
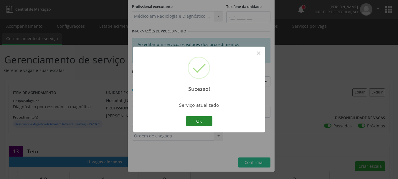
click at [196, 120] on button "OK" at bounding box center [199, 121] width 26 height 10
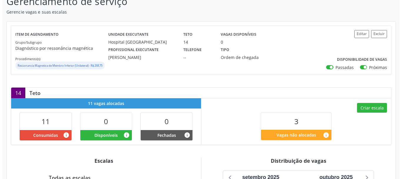
scroll to position [59, 0]
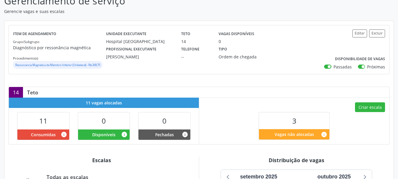
click at [372, 107] on div "Criar escala 3 Vagas não alocadas info" at bounding box center [294, 120] width 190 height 46
click at [367, 112] on button "Criar escala" at bounding box center [370, 107] width 30 height 10
select select "9"
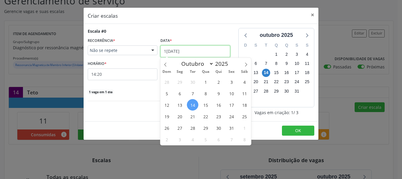
click at [169, 48] on input "[DATE]" at bounding box center [195, 51] width 70 height 12
click at [193, 105] on span "14" at bounding box center [192, 104] width 11 height 11
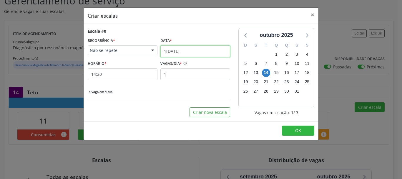
click at [190, 54] on input "[DATE]" at bounding box center [195, 51] width 70 height 12
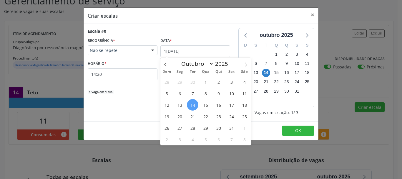
click at [208, 102] on span "15" at bounding box center [205, 104] width 11 height 11
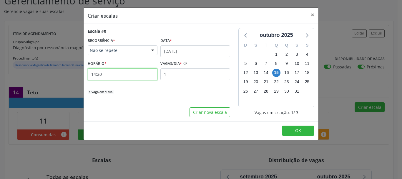
click at [101, 74] on input "14:20" at bounding box center [123, 74] width 70 height 12
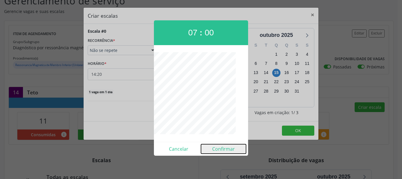
click at [223, 146] on button "Confirmar" at bounding box center [223, 148] width 45 height 9
type input "07:00"
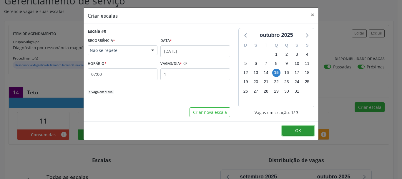
click at [298, 127] on span "OK" at bounding box center [298, 130] width 6 height 6
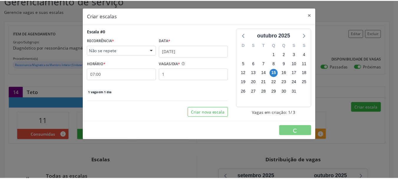
scroll to position [0, 0]
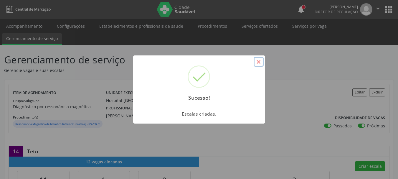
click at [258, 62] on button "×" at bounding box center [258, 62] width 10 height 10
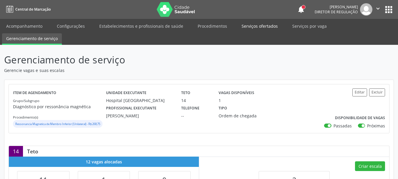
click at [273, 26] on link "Serviços ofertados" at bounding box center [259, 26] width 44 height 10
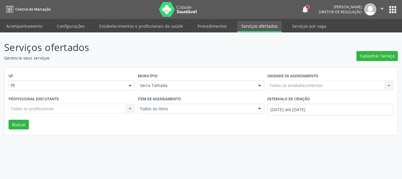
click at [285, 89] on div "Todos os estabelecimentos Todos os estabelecimentos Nenhum resultado encontrado…" at bounding box center [330, 85] width 126 height 10
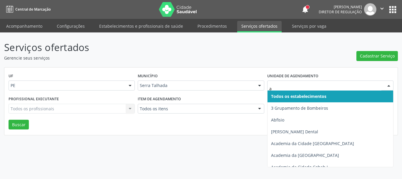
type input "ab"
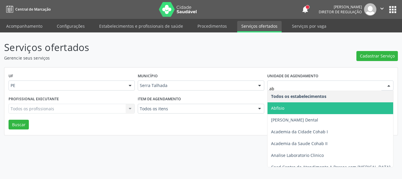
click at [278, 112] on span "Abfisio" at bounding box center [331, 108] width 127 height 12
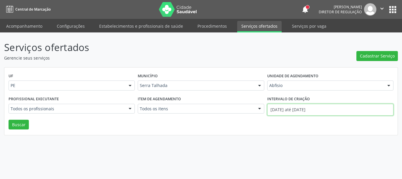
click at [287, 106] on input "[DATE] até [DATE]" at bounding box center [330, 110] width 126 height 12
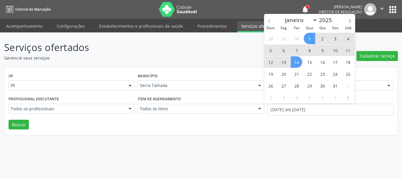
click at [272, 22] on span at bounding box center [269, 19] width 10 height 10
select select "8"
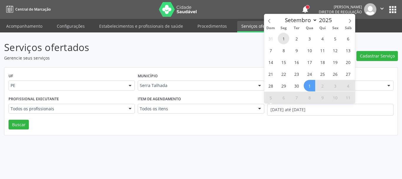
click at [281, 39] on span "1" at bounding box center [283, 38] width 11 height 11
type input "[DATE]"
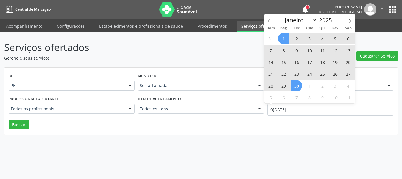
click at [299, 83] on span "30" at bounding box center [296, 85] width 11 height 11
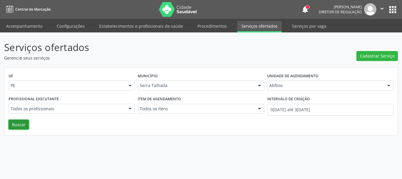
click at [24, 123] on button "Buscar" at bounding box center [19, 125] width 20 height 10
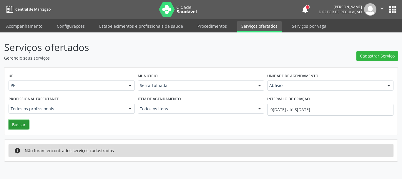
click at [16, 120] on button "Buscar" at bounding box center [19, 125] width 20 height 10
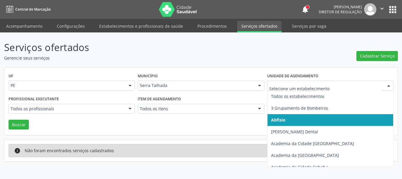
drag, startPoint x: 298, startPoint y: 117, endPoint x: 301, endPoint y: 114, distance: 3.8
click at [301, 115] on span "Abfisio" at bounding box center [332, 120] width 129 height 12
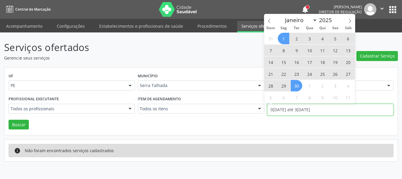
click at [293, 111] on input "[DATE] até [DATE]" at bounding box center [330, 110] width 126 height 12
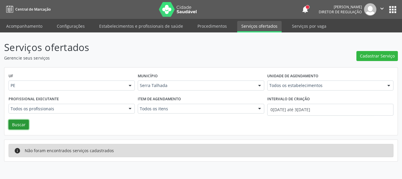
click at [21, 125] on button "Buscar" at bounding box center [19, 125] width 20 height 10
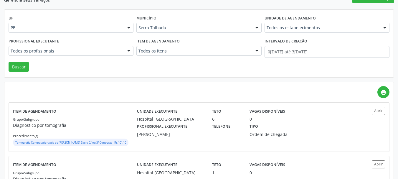
scroll to position [29, 0]
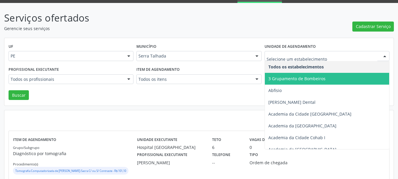
click at [299, 84] on span "Abfisio" at bounding box center [329, 90] width 129 height 12
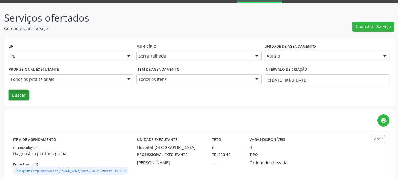
click at [22, 93] on button "Buscar" at bounding box center [19, 95] width 20 height 10
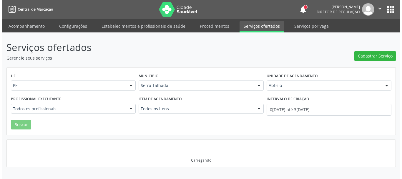
scroll to position [0, 0]
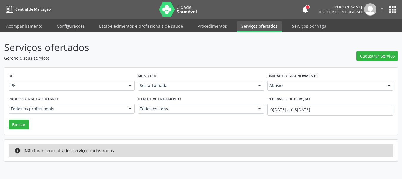
click at [248, 138] on div "Serviços ofertados Gerencie seus serviços Cadastrar Serviço UF PE PE Nenhum res…" at bounding box center [201, 100] width 394 height 121
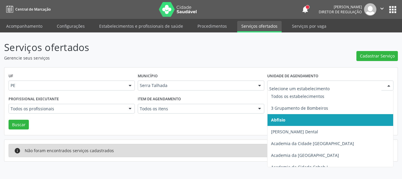
drag, startPoint x: 301, startPoint y: 88, endPoint x: 257, endPoint y: 92, distance: 43.5
click at [268, 24] on link "Serviços ofertados" at bounding box center [259, 26] width 44 height 11
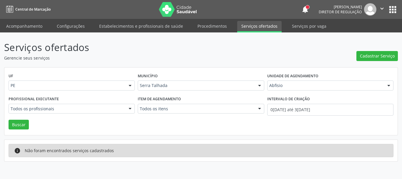
click at [266, 29] on link "Serviços ofertados" at bounding box center [259, 26] width 44 height 11
click at [297, 25] on link "Serviços por vaga" at bounding box center [309, 26] width 43 height 10
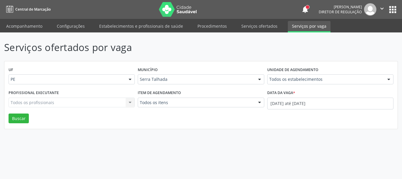
click at [393, 7] on button "apps" at bounding box center [393, 9] width 10 height 10
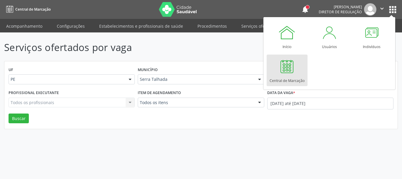
click at [295, 74] on div at bounding box center [287, 66] width 18 height 18
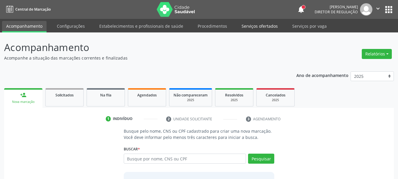
click at [257, 24] on link "Serviços ofertados" at bounding box center [259, 26] width 44 height 10
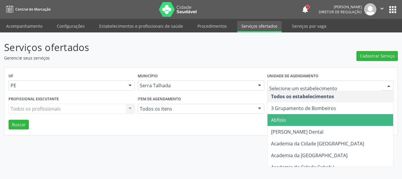
click at [299, 119] on span "Abfisio" at bounding box center [339, 120] width 143 height 12
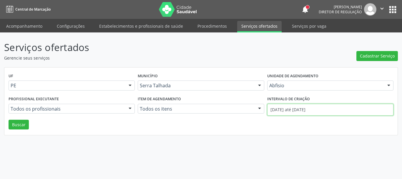
click at [298, 107] on input "[DATE] até [DATE]" at bounding box center [330, 110] width 126 height 12
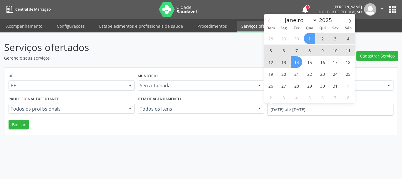
click at [270, 19] on span at bounding box center [269, 19] width 10 height 10
select select "8"
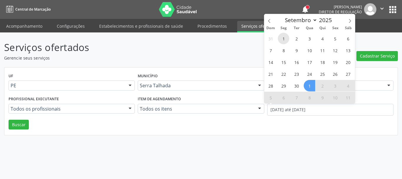
click at [286, 37] on span "1" at bounding box center [283, 38] width 11 height 11
type input "[DATE]"
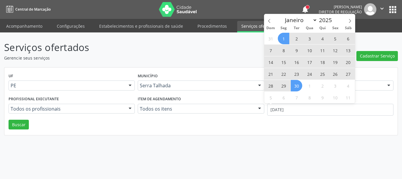
click at [298, 83] on span "30" at bounding box center [296, 85] width 11 height 11
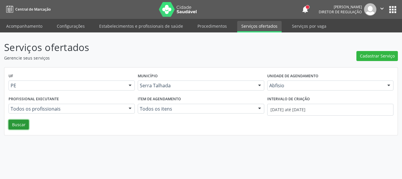
click at [23, 125] on button "Buscar" at bounding box center [19, 125] width 20 height 10
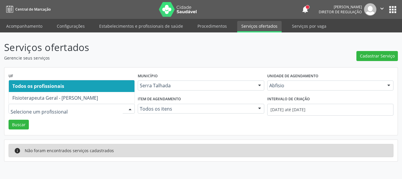
click at [123, 107] on div at bounding box center [72, 109] width 126 height 10
click at [121, 109] on input "text" at bounding box center [67, 112] width 112 height 12
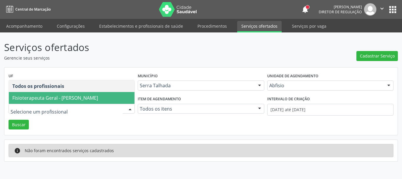
click at [98, 95] on span "Fisioterapeuta Geral - [PERSON_NAME]" at bounding box center [55, 97] width 86 height 6
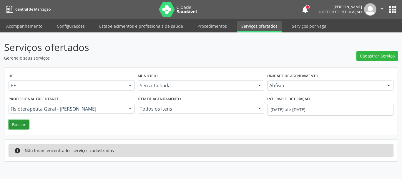
click at [10, 128] on button "Buscar" at bounding box center [19, 125] width 20 height 10
click at [381, 54] on span "Cadastrar Serviço" at bounding box center [377, 56] width 35 height 6
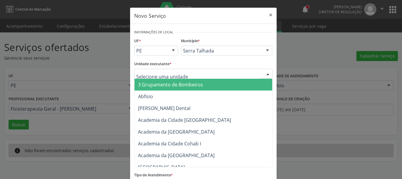
click at [189, 70] on div at bounding box center [203, 74] width 138 height 10
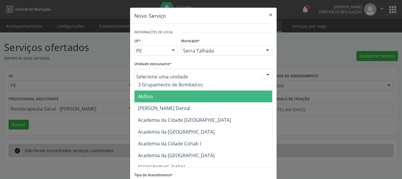
click at [176, 98] on span "Abfisio" at bounding box center [206, 96] width 143 height 12
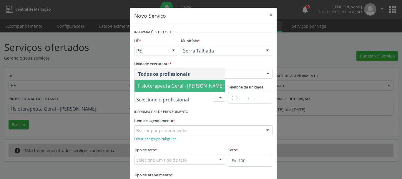
click at [169, 85] on span "Fisioterapeuta Geral - [PERSON_NAME]" at bounding box center [181, 86] width 93 height 12
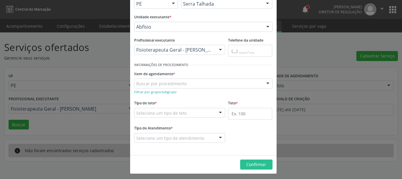
scroll to position [49, 0]
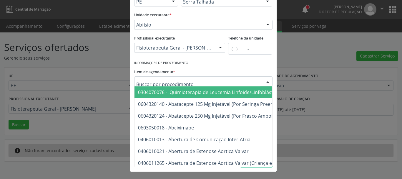
click at [187, 83] on div at bounding box center [203, 81] width 138 height 10
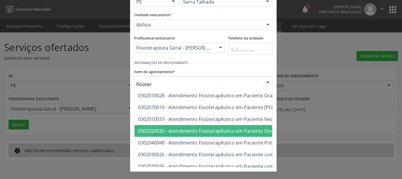
scroll to position [0, 0]
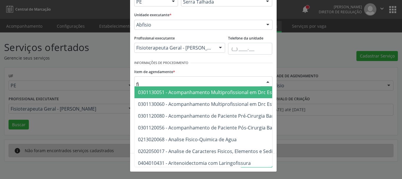
type input "f"
type input "fis"
click at [321, 46] on div "Novo Serviço × Informações de Local UF * PE PE Nenhum resultado encontrado para…" at bounding box center [201, 89] width 402 height 179
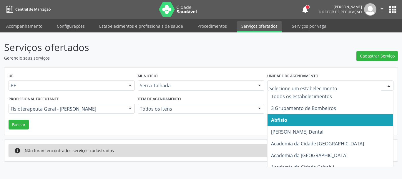
drag, startPoint x: 293, startPoint y: 83, endPoint x: 242, endPoint y: 87, distance: 51.0
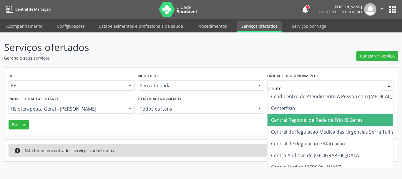
type input "center"
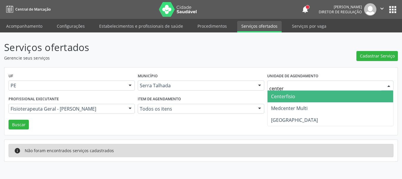
click at [295, 95] on span "Centerfisio" at bounding box center [331, 96] width 126 height 12
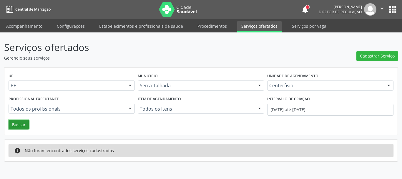
click at [21, 124] on button "Buscar" at bounding box center [19, 125] width 20 height 10
click at [262, 28] on link "Serviços ofertados" at bounding box center [259, 26] width 44 height 11
click at [227, 58] on p "Gerencie seus serviços" at bounding box center [142, 58] width 276 height 6
click at [366, 56] on span "Cadastrar Serviço" at bounding box center [377, 56] width 35 height 6
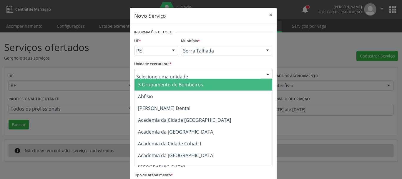
click at [183, 72] on div at bounding box center [203, 74] width 138 height 10
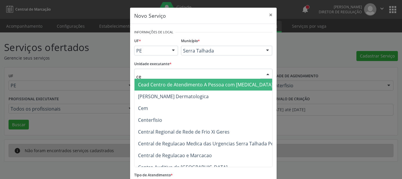
type input "cen"
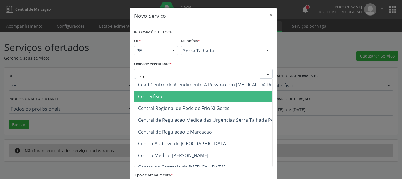
click at [162, 94] on span "Centerfisio" at bounding box center [206, 96] width 143 height 12
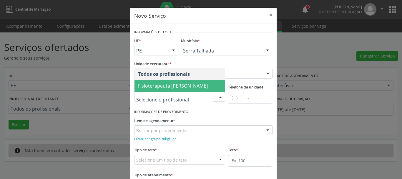
click at [164, 82] on span "Fisioterapeuta [PERSON_NAME]" at bounding box center [173, 85] width 70 height 6
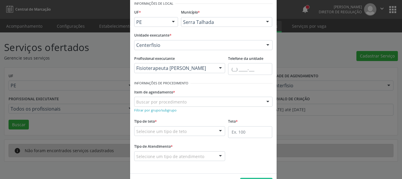
scroll to position [29, 0]
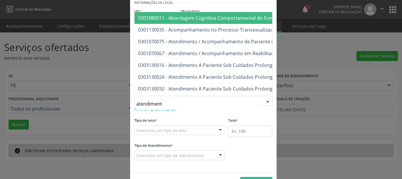
type input "atendimento"
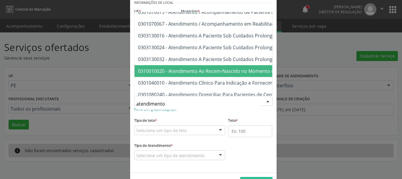
scroll to position [59, 0]
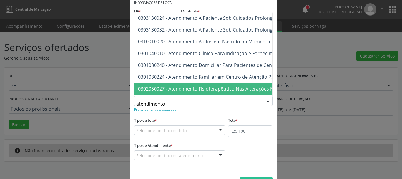
click at [221, 85] on span "0302050027 - Atendimento Fisioterapêutico Nas Alterações Motoras" at bounding box center [213, 88] width 151 height 6
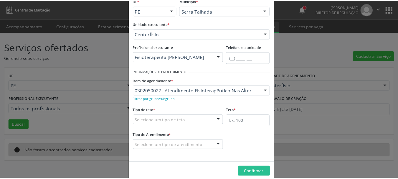
scroll to position [49, 0]
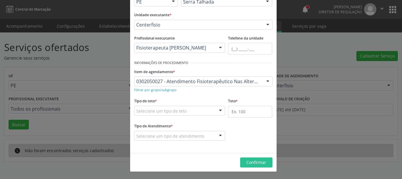
click at [193, 110] on div "Selecione um tipo de teto" at bounding box center [179, 111] width 91 height 10
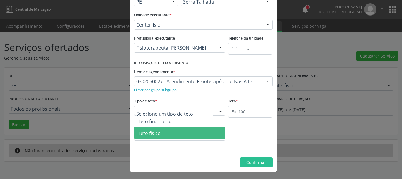
click at [179, 132] on span "Teto físico" at bounding box center [180, 133] width 91 height 12
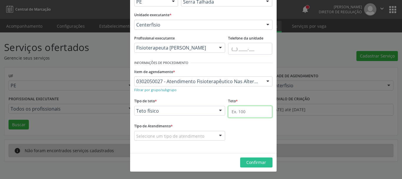
click at [246, 111] on input "text" at bounding box center [250, 112] width 44 height 12
type input "2"
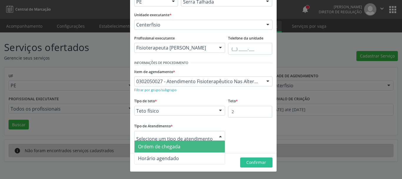
click at [200, 135] on div at bounding box center [179, 136] width 91 height 10
click at [172, 151] on span "Ordem de chegada" at bounding box center [180, 146] width 91 height 12
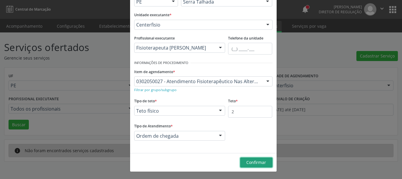
click at [262, 163] on span "Confirmar" at bounding box center [256, 162] width 20 height 6
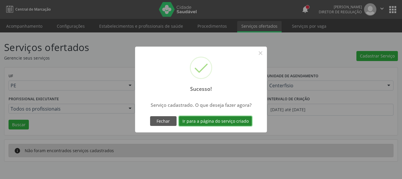
click at [193, 120] on button "Ir para a página do serviço criado" at bounding box center [215, 121] width 73 height 10
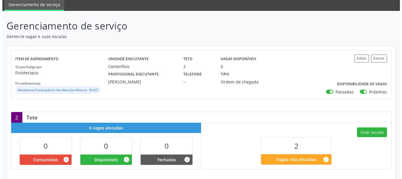
scroll to position [31, 0]
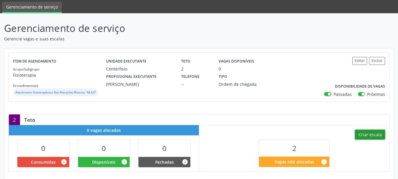
click at [372, 135] on button "Criar escala" at bounding box center [370, 135] width 30 height 10
select select "9"
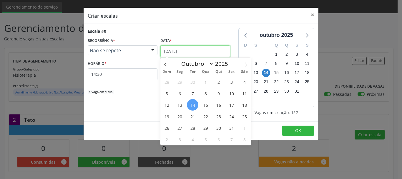
click at [172, 49] on input "[DATE]" at bounding box center [195, 51] width 70 height 12
click at [190, 115] on span "21" at bounding box center [192, 115] width 11 height 11
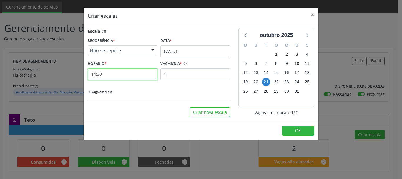
click at [105, 74] on input "14:30" at bounding box center [123, 74] width 70 height 12
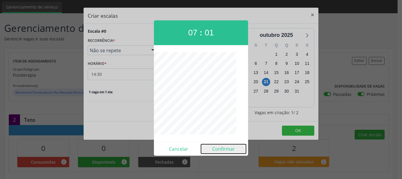
click at [220, 147] on button "Confirmar" at bounding box center [223, 148] width 45 height 9
type input "07:01"
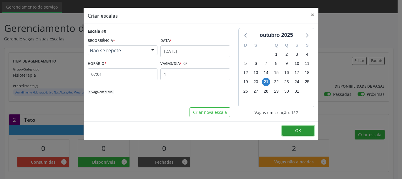
click at [305, 130] on button "OK" at bounding box center [298, 130] width 32 height 10
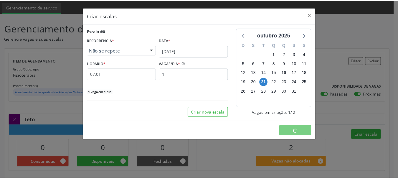
scroll to position [0, 0]
